Goal: Transaction & Acquisition: Download file/media

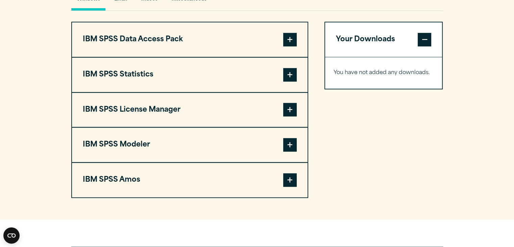
scroll to position [515, 0]
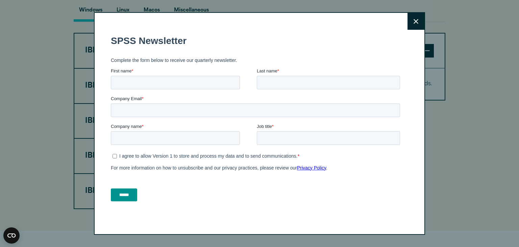
click at [415, 19] on icon at bounding box center [416, 21] width 5 height 5
click at [415, 23] on icon at bounding box center [416, 21] width 5 height 5
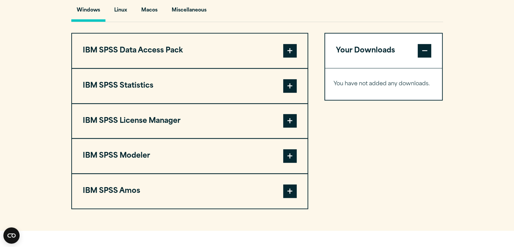
click at [291, 83] on span at bounding box center [290, 86] width 14 height 14
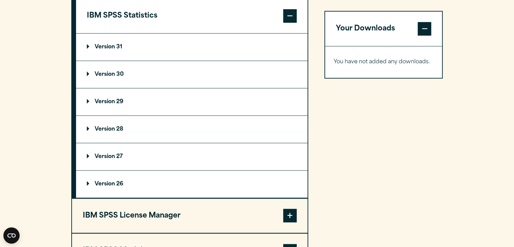
scroll to position [585, 0]
click at [111, 45] on p "Version 31" at bounding box center [104, 46] width 35 height 5
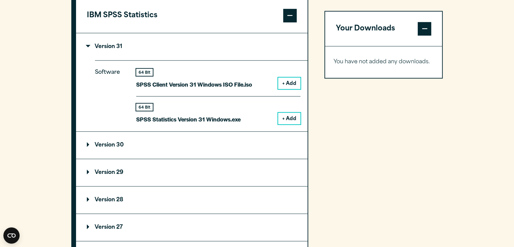
click at [286, 118] on button "+ Add" at bounding box center [289, 118] width 22 height 11
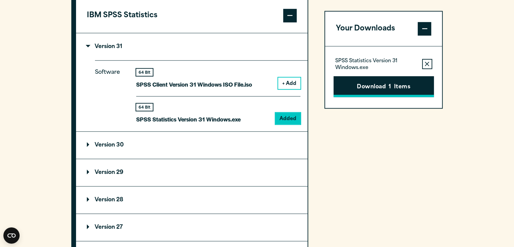
click at [381, 85] on button "Download 1 Items" at bounding box center [384, 86] width 100 height 21
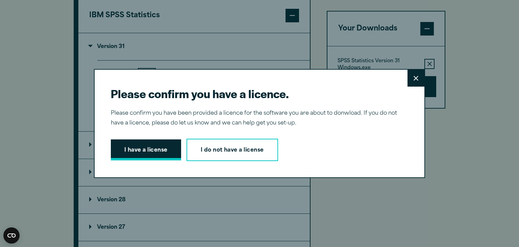
click at [139, 154] on button "I have a license" at bounding box center [146, 149] width 70 height 21
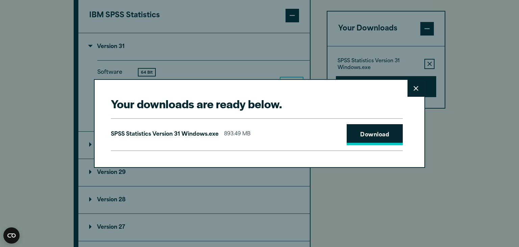
click at [381, 134] on link "Download" at bounding box center [375, 134] width 56 height 21
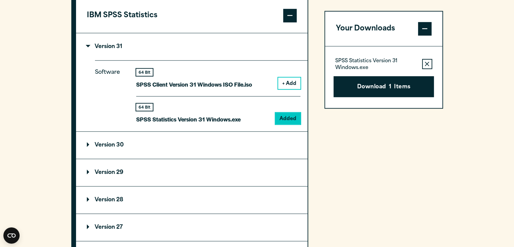
click at [473, 120] on div "Your downloads are ready below. Close SPSS Statistics Version 31 Windows.exe 89…" at bounding box center [257, 123] width 514 height 247
click at [137, 168] on summary "Version 29" at bounding box center [192, 172] width 232 height 27
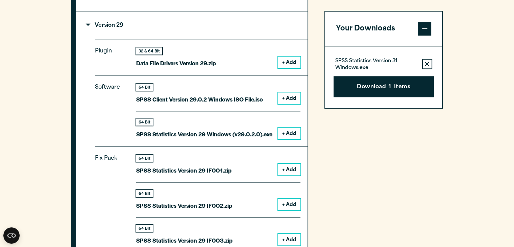
scroll to position [733, 0]
click at [289, 129] on button "+ Add" at bounding box center [289, 132] width 22 height 11
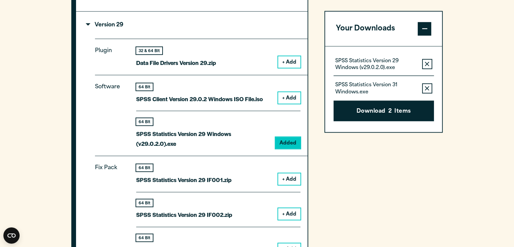
click at [429, 89] on icon "button" at bounding box center [427, 88] width 4 height 5
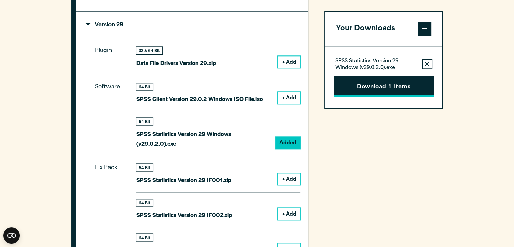
click at [381, 83] on button "Download 1 Items" at bounding box center [384, 86] width 100 height 21
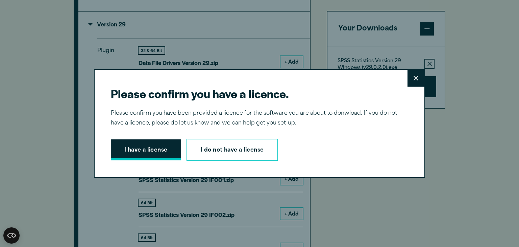
click at [145, 148] on button "I have a license" at bounding box center [146, 149] width 70 height 21
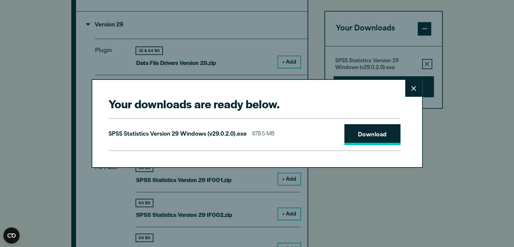
click at [376, 132] on link "Download" at bounding box center [372, 134] width 56 height 21
click at [412, 91] on icon at bounding box center [413, 88] width 5 height 5
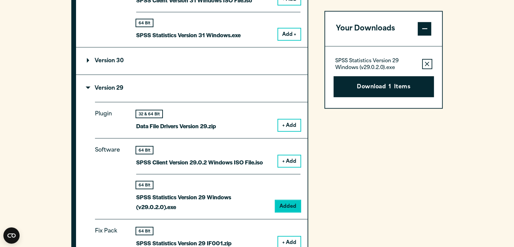
scroll to position [668, 0]
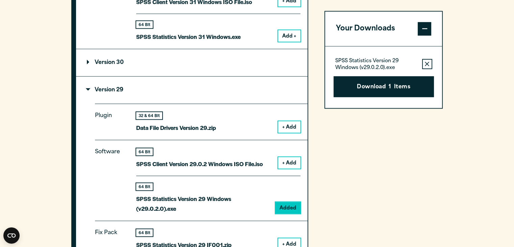
click at [169, 61] on summary "Version 30" at bounding box center [192, 62] width 232 height 27
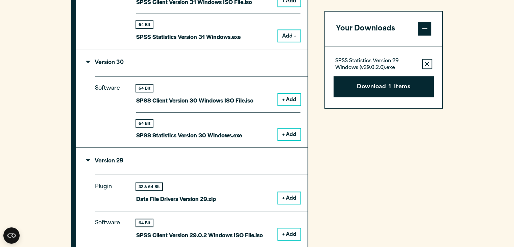
click at [287, 132] on button "+ Add" at bounding box center [289, 133] width 22 height 11
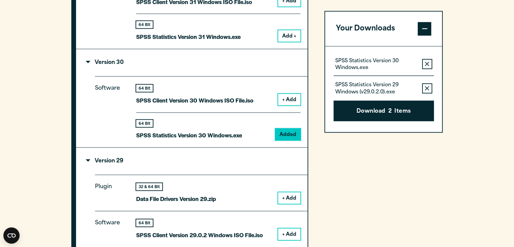
click at [426, 87] on icon "button" at bounding box center [427, 88] width 4 height 4
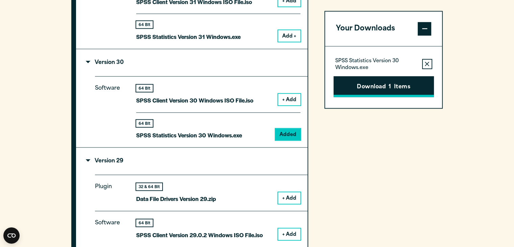
click at [382, 83] on button "Download 1 Items" at bounding box center [384, 86] width 100 height 21
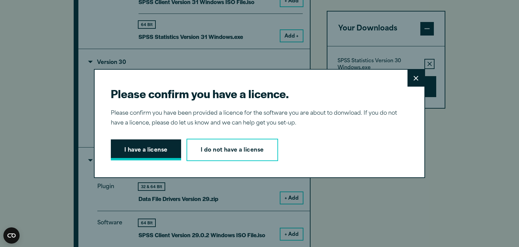
click at [150, 150] on button "I have a license" at bounding box center [146, 149] width 70 height 21
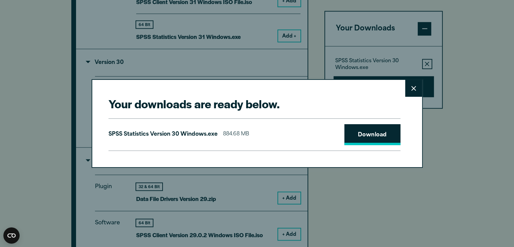
click at [378, 124] on link "Download" at bounding box center [372, 134] width 56 height 21
click at [414, 86] on icon at bounding box center [413, 88] width 5 height 5
